Goal: Check status: Check status

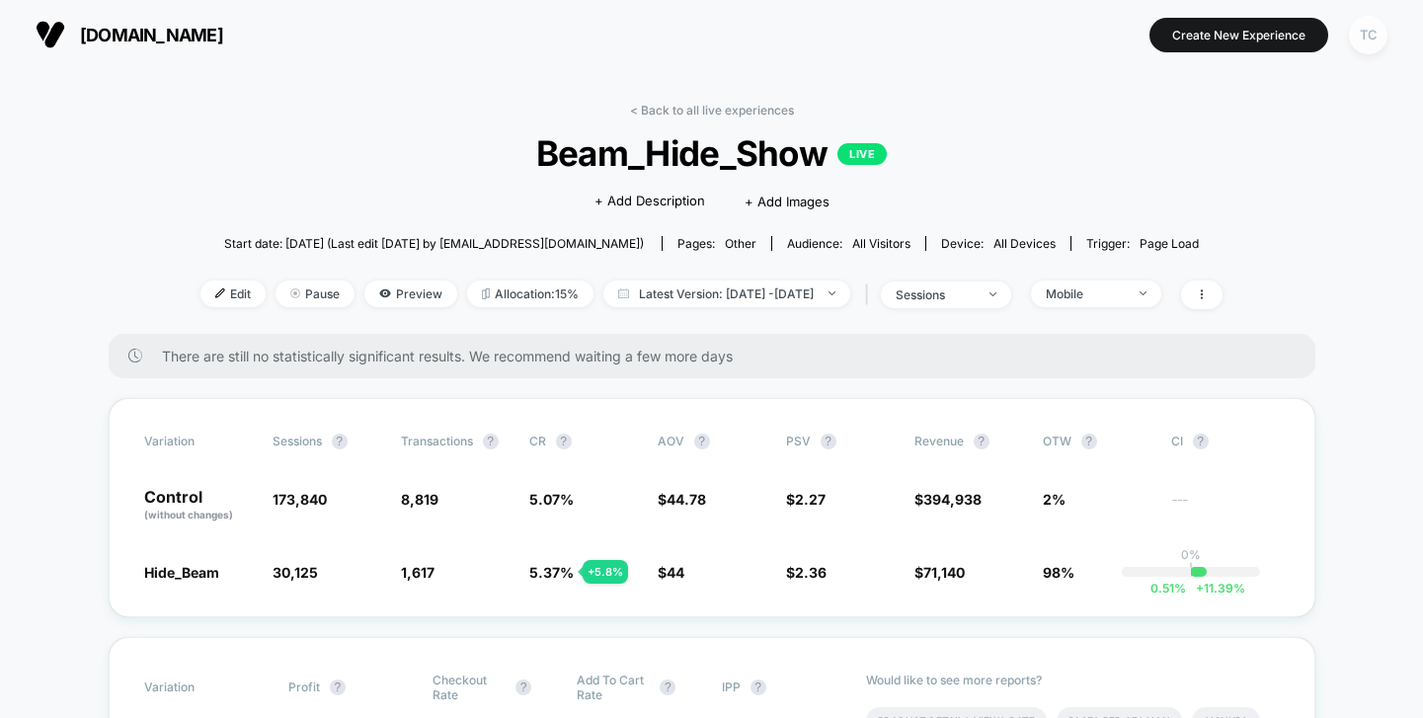
click at [1370, 38] on div "TC" at bounding box center [1368, 35] width 39 height 39
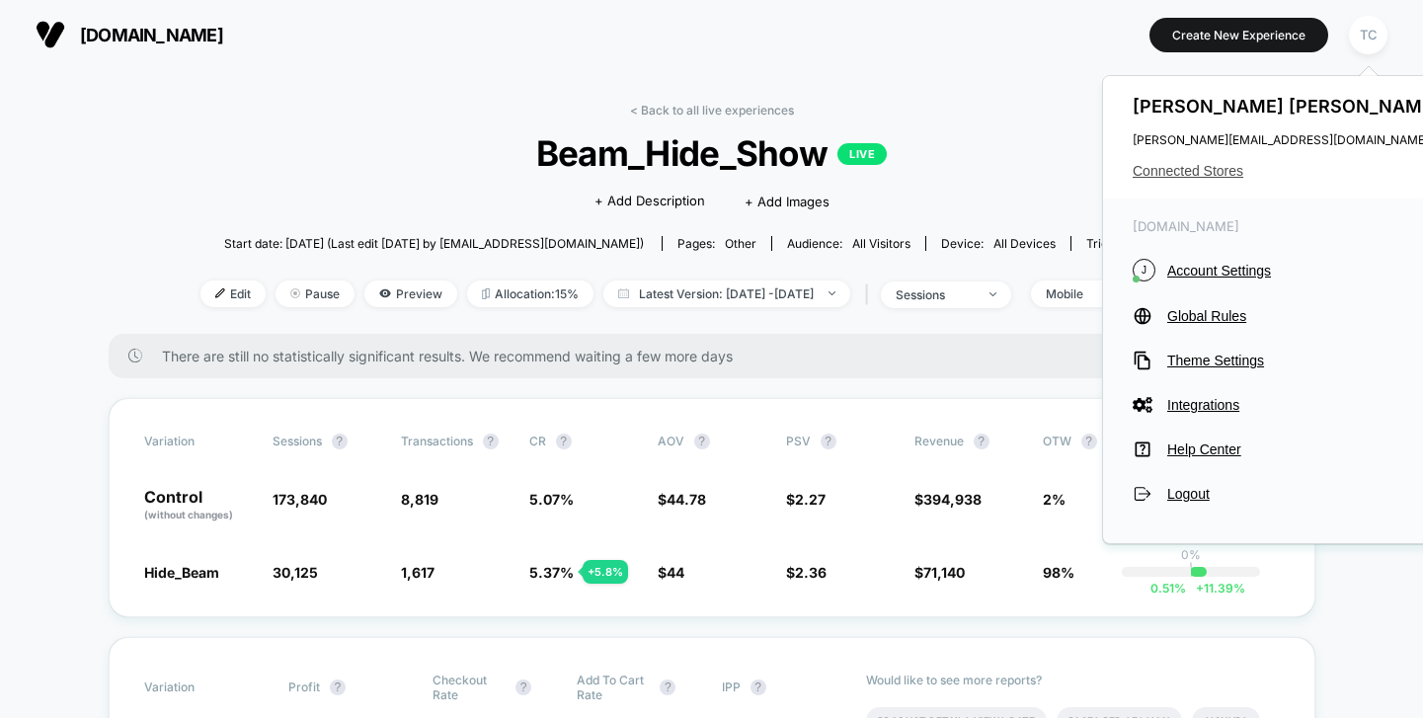
click at [1198, 167] on span "Connected Stores" at bounding box center [1289, 171] width 312 height 16
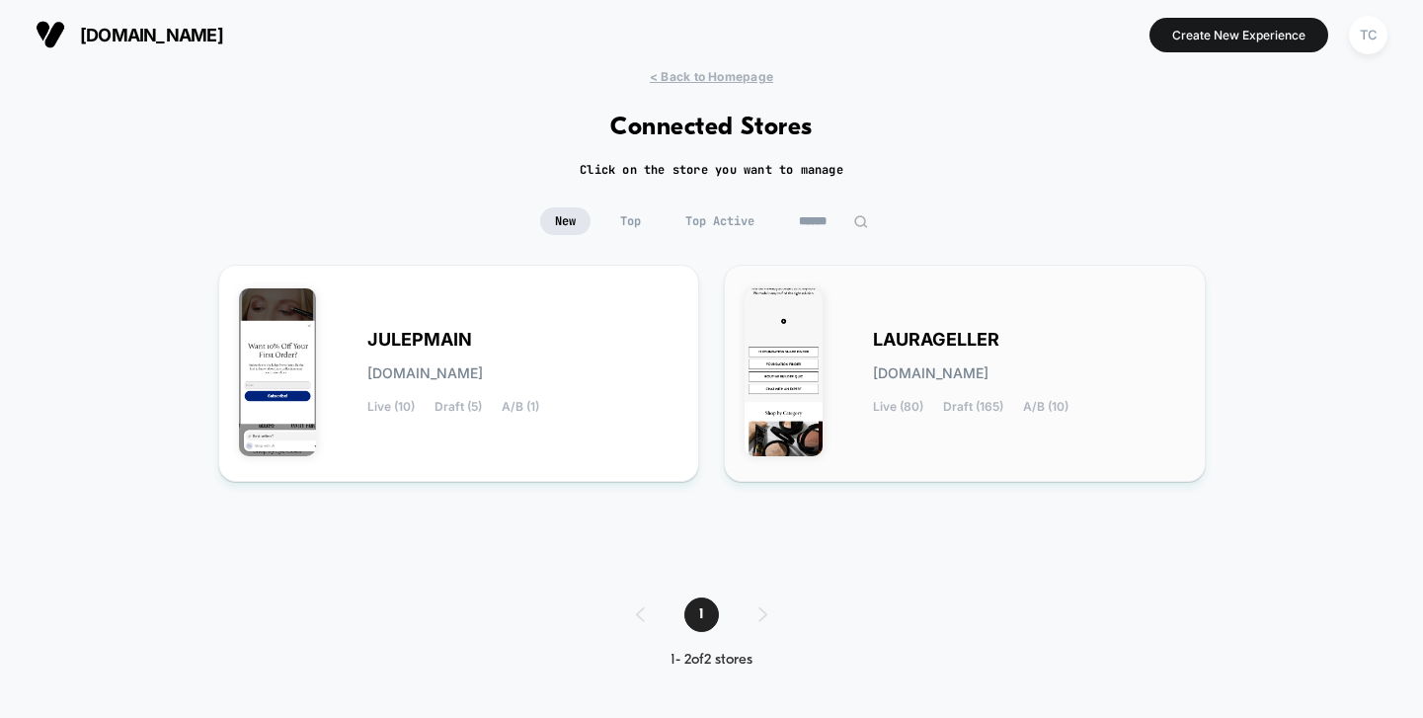
click at [917, 294] on div "[PERSON_NAME][DOMAIN_NAME] Live (80) Draft (165) A/B (10)" at bounding box center [965, 373] width 441 height 176
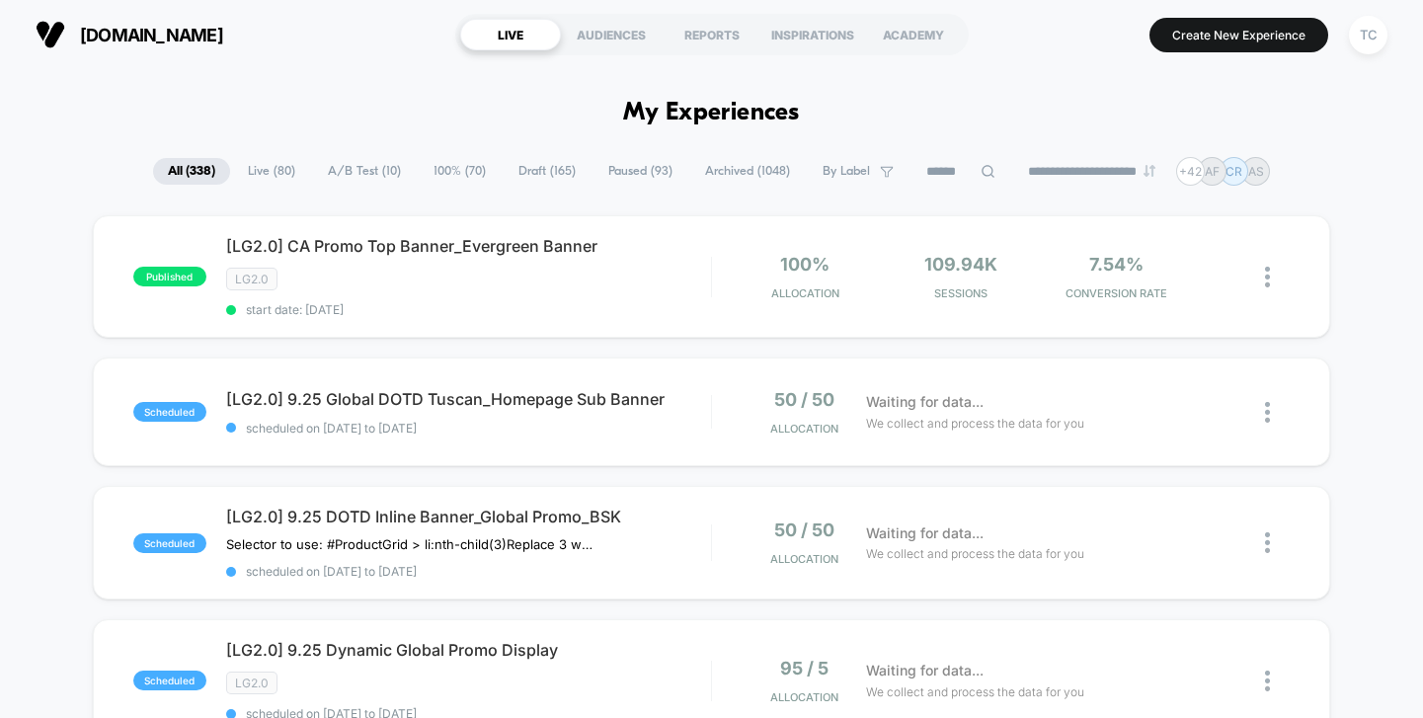
click at [360, 177] on span "A/B Test ( 10 )" at bounding box center [364, 171] width 103 height 27
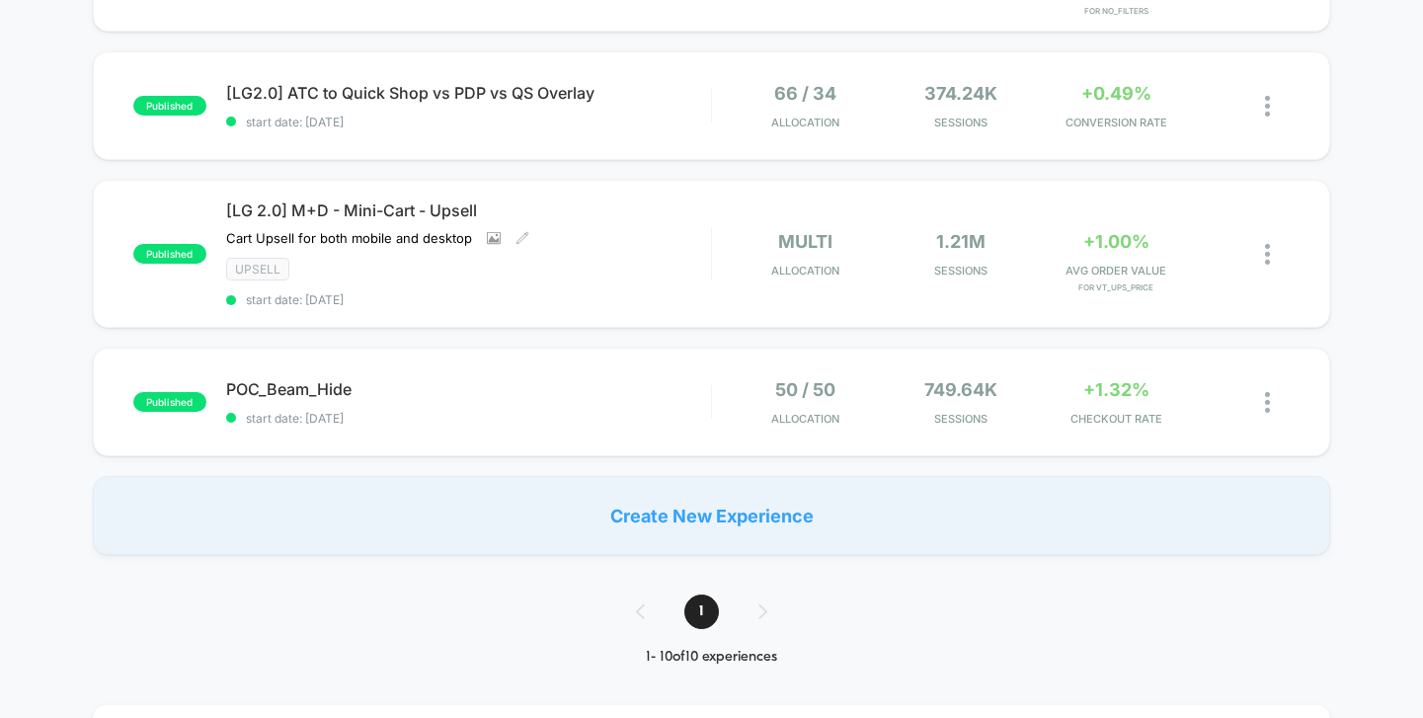
scroll to position [1136, 0]
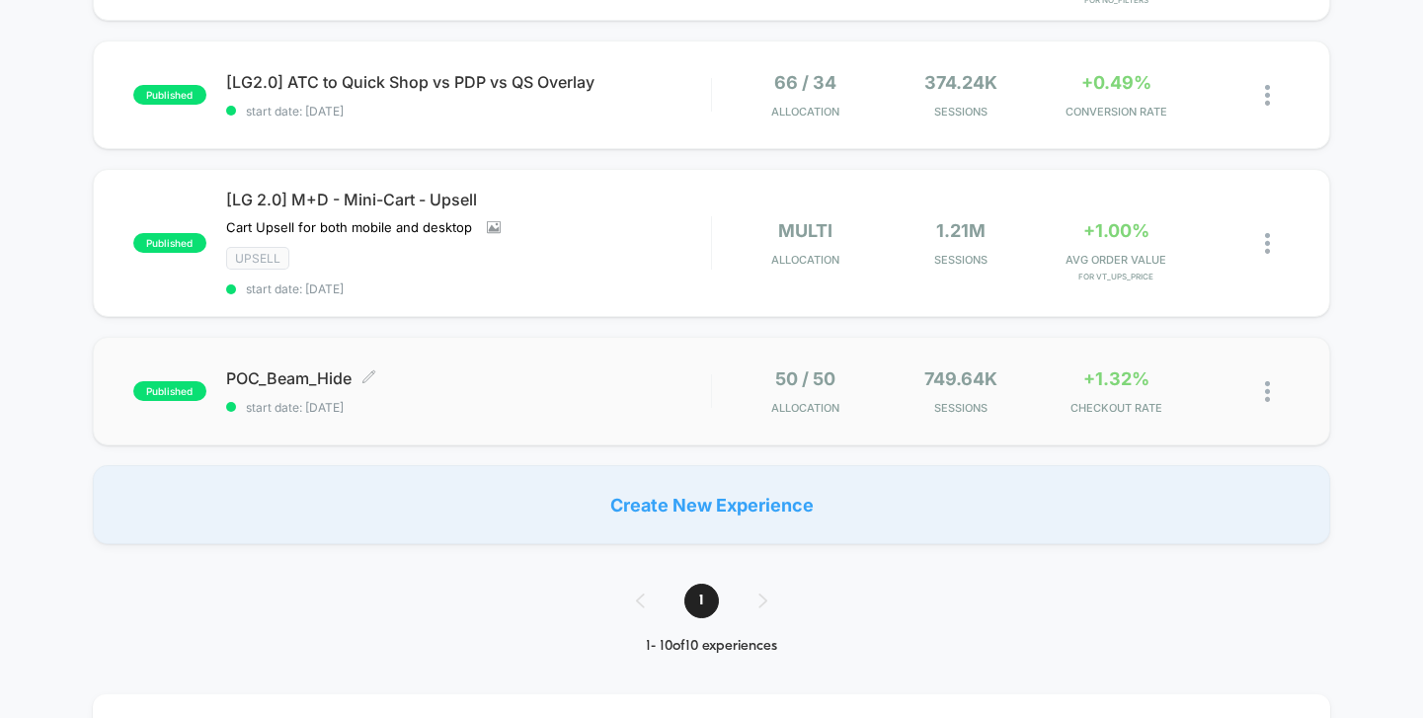
click at [542, 401] on span "start date: [DATE]" at bounding box center [468, 407] width 485 height 15
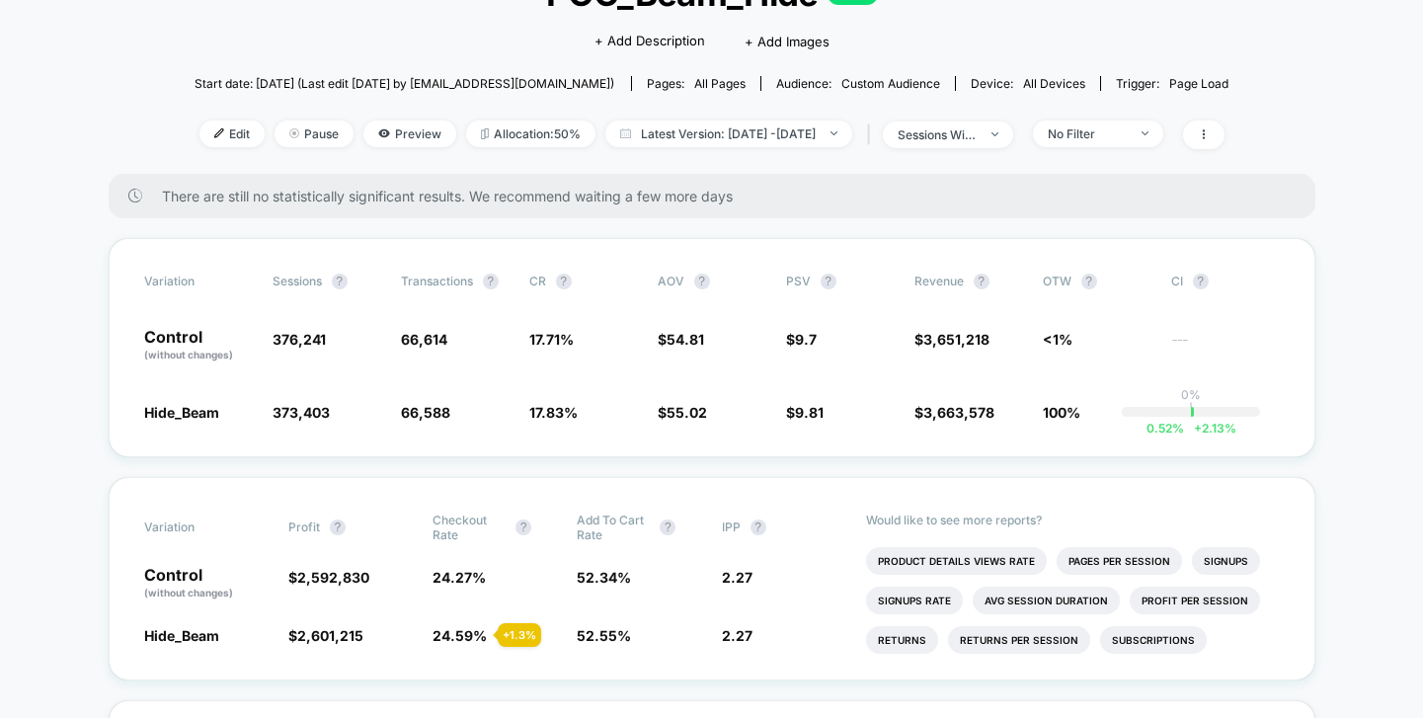
scroll to position [228, 0]
